Goal: Task Accomplishment & Management: Manage account settings

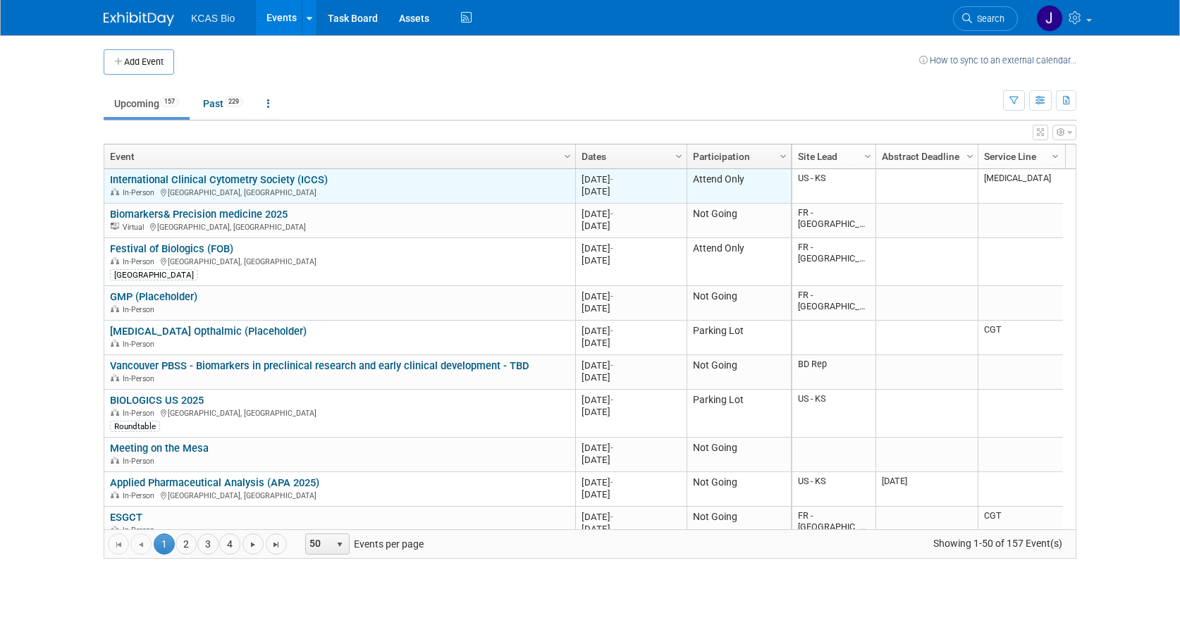
click at [285, 183] on link "International Clinical Cytometry Society (ICCS)" at bounding box center [219, 179] width 218 height 13
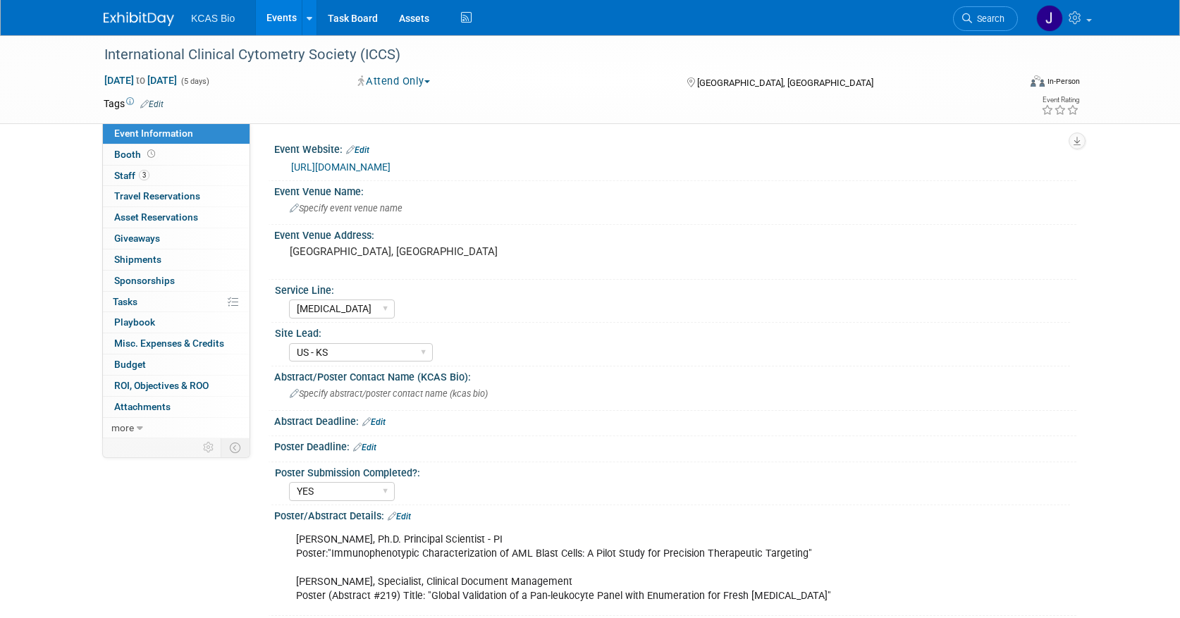
select select "[MEDICAL_DATA]"
select select "US - KS"
select select "YES"
click at [136, 172] on span "Staff 3" at bounding box center [131, 175] width 35 height 11
